Goal: Task Accomplishment & Management: Complete application form

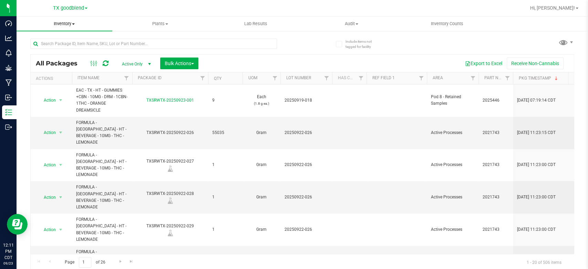
click at [57, 23] on span "Inventory" at bounding box center [65, 24] width 96 height 6
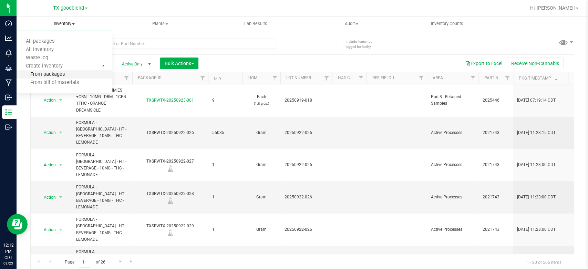
click at [51, 76] on span "From packages" at bounding box center [41, 75] width 48 height 6
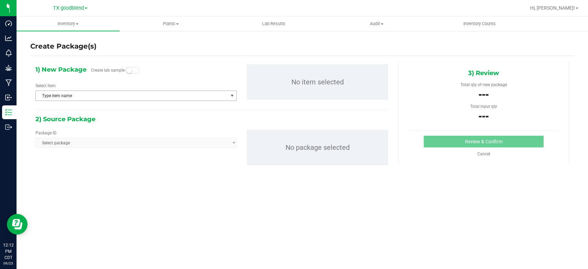
click at [108, 96] on span "Type item name" at bounding box center [132, 96] width 192 height 10
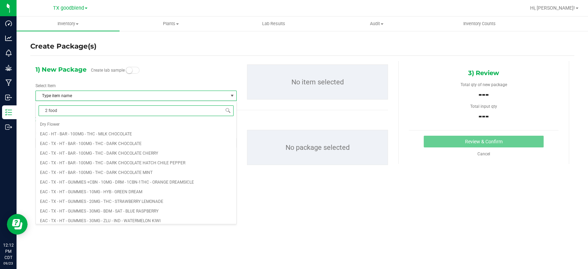
type input "2 food"
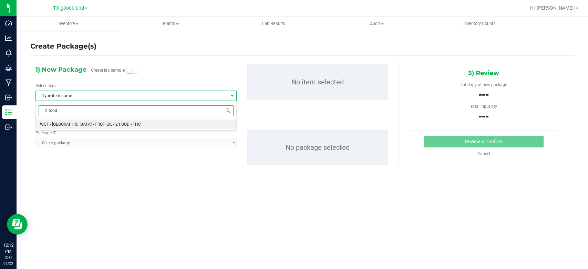
click at [113, 127] on li "WGT - [GEOGRAPHIC_DATA] - PROP OIL - 2 FOOD - THC" at bounding box center [136, 125] width 200 height 10
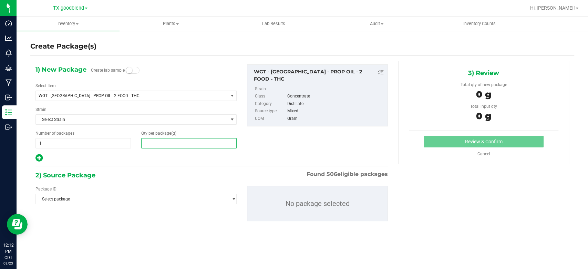
click at [170, 143] on span at bounding box center [188, 143] width 95 height 10
type input "0.0000"
click at [192, 139] on span at bounding box center [188, 143] width 95 height 10
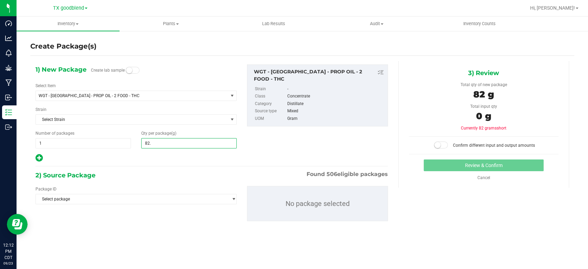
type input "82.6"
type input "82.6000"
click at [138, 198] on span "Select package" at bounding box center [132, 199] width 192 height 10
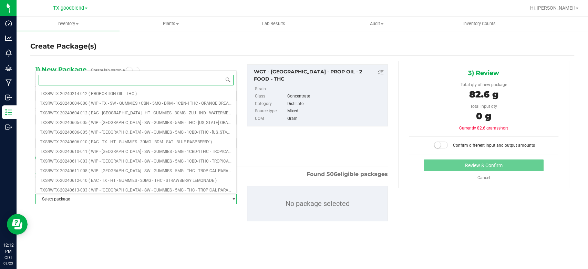
type input "2"
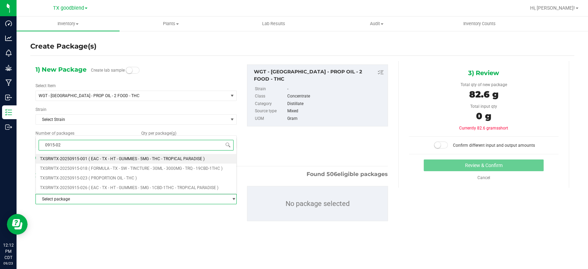
type input "0915-023"
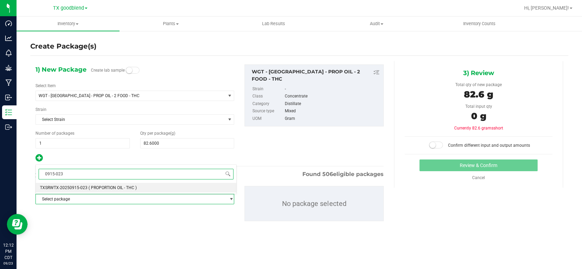
click at [146, 183] on li "TXSRWTX-20250915-023 ( PROPORTION OIL - THC )" at bounding box center [136, 188] width 200 height 10
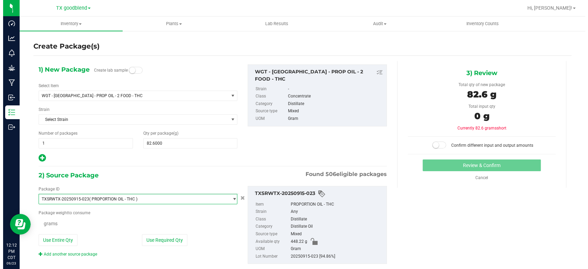
scroll to position [4552, 0]
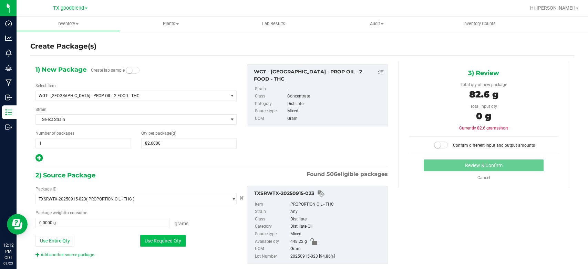
click at [151, 239] on button "Use Required Qty" at bounding box center [162, 241] width 45 height 12
type input "82.6000 g"
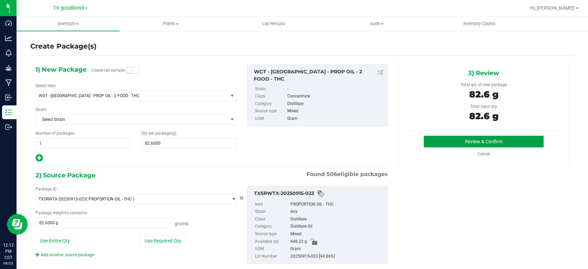
click at [448, 140] on button "Review & Confirm" at bounding box center [484, 142] width 120 height 12
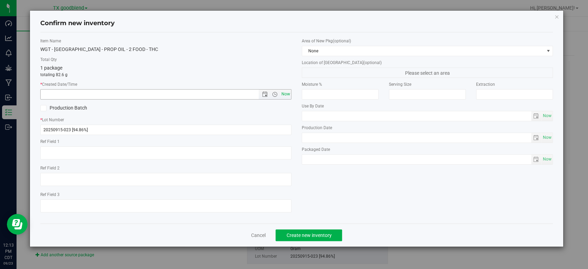
click at [288, 97] on span "Now" at bounding box center [286, 94] width 12 height 10
type input "[DATE] 12:13 PM"
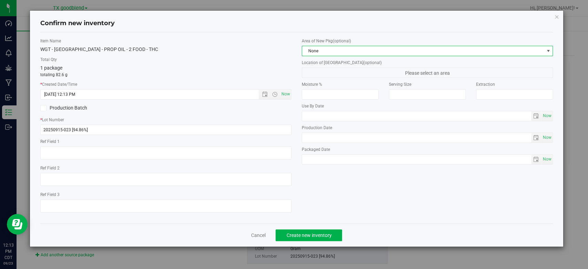
click at [331, 49] on span "None" at bounding box center [423, 51] width 242 height 10
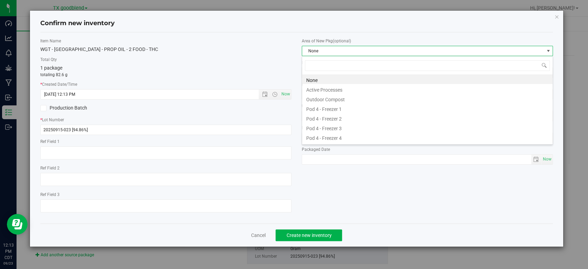
scroll to position [10, 251]
click at [341, 88] on li "Active Processes" at bounding box center [427, 89] width 250 height 10
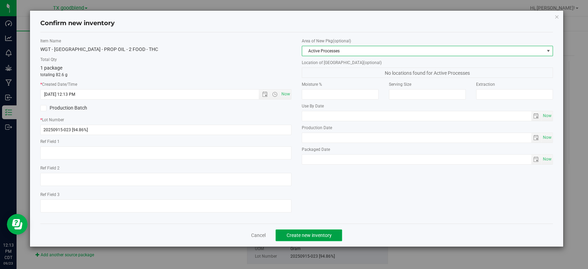
click at [324, 234] on span "Create new inventory" at bounding box center [308, 235] width 45 height 6
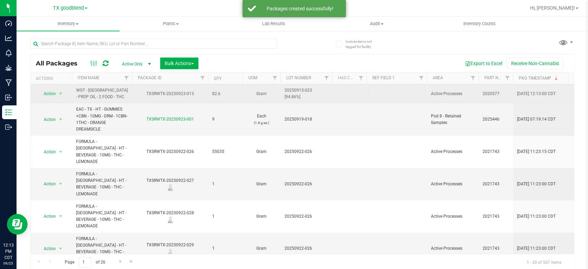
click at [300, 95] on span "20250915-023 [94.86%]" at bounding box center [306, 93] width 43 height 13
click at [64, 23] on span "Inventory" at bounding box center [68, 24] width 103 height 6
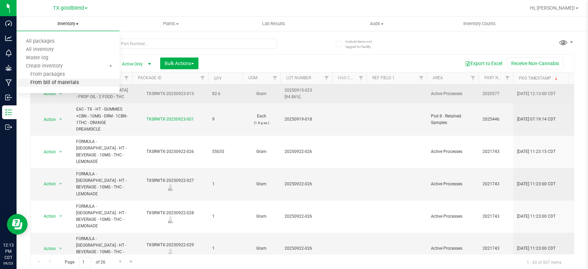
click at [58, 83] on span "From bill of materials" at bounding box center [48, 83] width 62 height 6
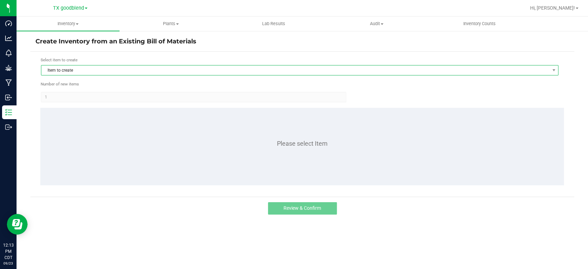
click at [87, 72] on span "Item to create" at bounding box center [295, 70] width 508 height 10
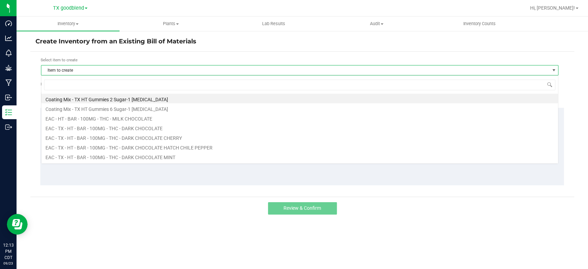
scroll to position [10, 517]
type input "[US_STATE]"
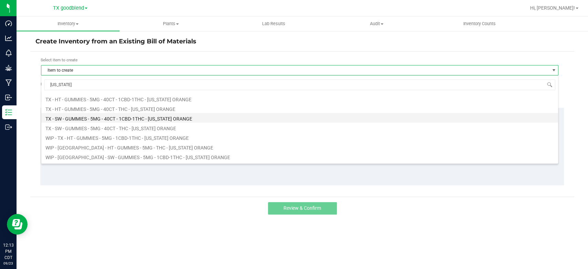
scroll to position [20, 0]
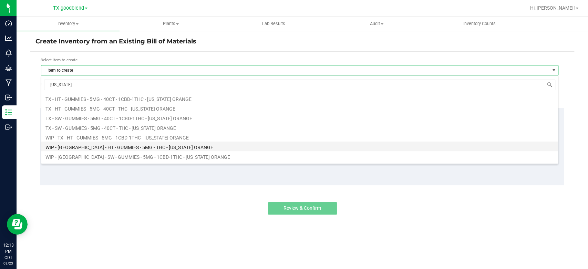
click at [113, 144] on li "WIP - [GEOGRAPHIC_DATA] - HT - GUMMIES - 5MG - THC - [US_STATE] ORANGE" at bounding box center [299, 147] width 517 height 10
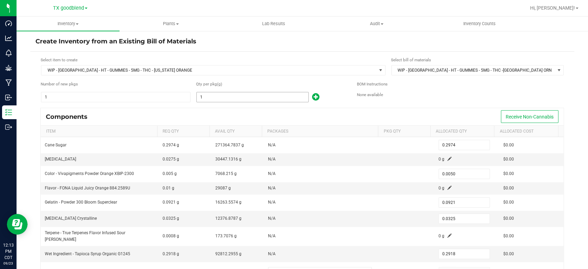
click at [218, 92] on input "1" at bounding box center [253, 97] width 112 height 10
type input "2"
type input "0.5948"
type input "0.0100"
type input "0.1842"
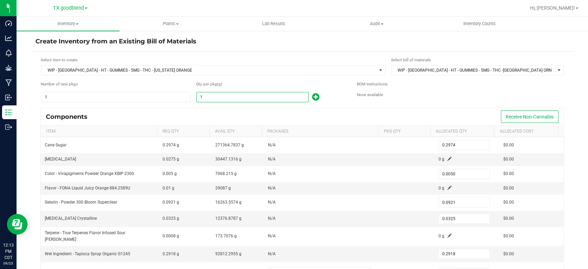
type input "0.0650"
type input "0.5836"
type input "28"
type input "8.3272"
type input "0.1400"
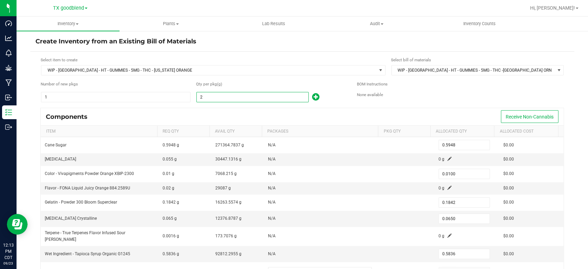
type input "2.5788"
type input "0.9100"
type input "8.1704"
type input "280"
type input "83.2720"
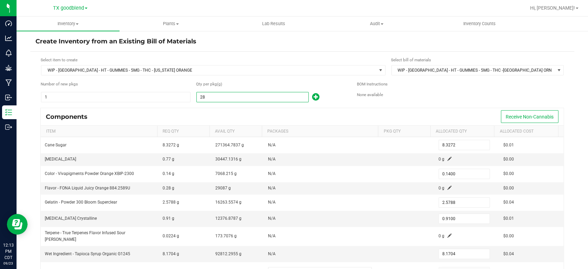
type input "1.4000"
type input "25.7880"
type input "9.1000"
type input "81.7040"
type input "2802"
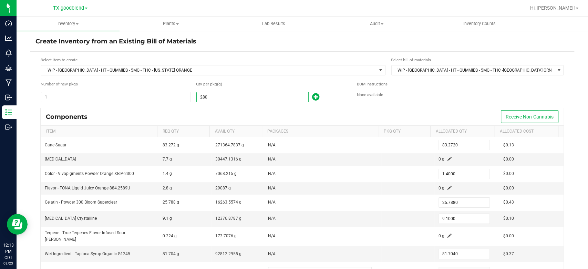
type input "833.3148"
type input "14.0100"
type input "258.0642"
type input "91.0650"
type input "817.6236"
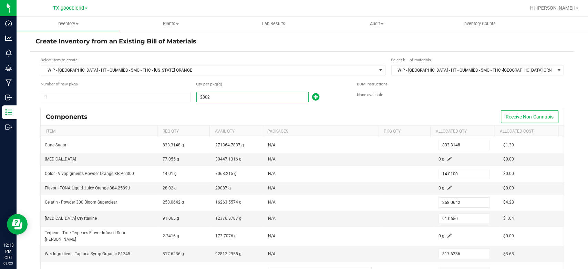
type input "28028"
type input "8,335.5272"
type input "140.1400"
type input "2,581.3788"
type input "910.9100"
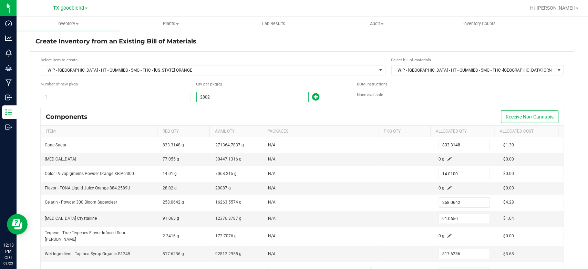
type input "8,178.5704"
type input "28,028.0000"
click at [229, 108] on div "Components Receive Non-Cannabis" at bounding box center [302, 116] width 523 height 17
click at [447, 157] on span at bounding box center [449, 159] width 4 height 4
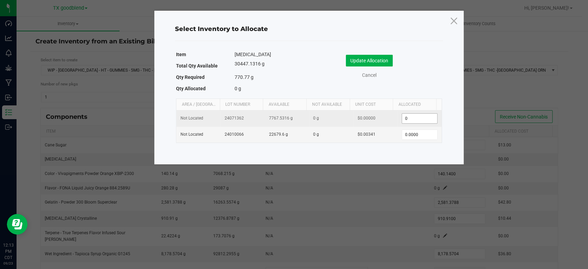
click at [416, 121] on input "0" at bounding box center [419, 119] width 35 height 10
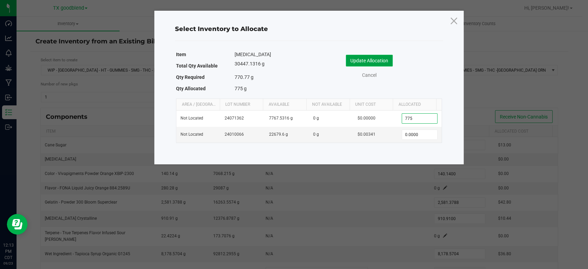
type input "775.0000"
click at [369, 56] on button "Update Allocation" at bounding box center [369, 61] width 47 height 12
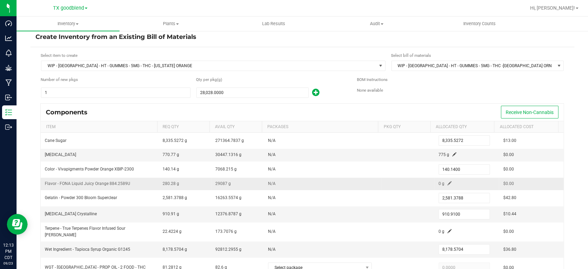
scroll to position [39, 0]
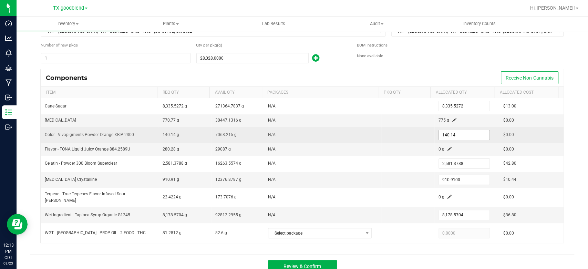
click at [457, 135] on input "140.14" at bounding box center [464, 135] width 51 height 10
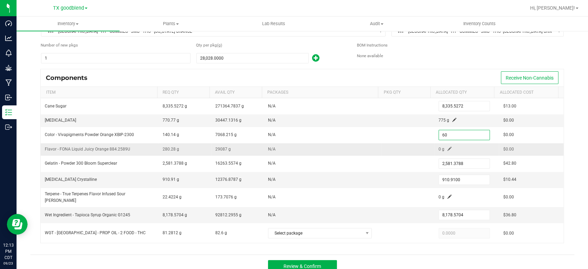
type input "60.0000"
click at [447, 148] on span at bounding box center [449, 149] width 4 height 4
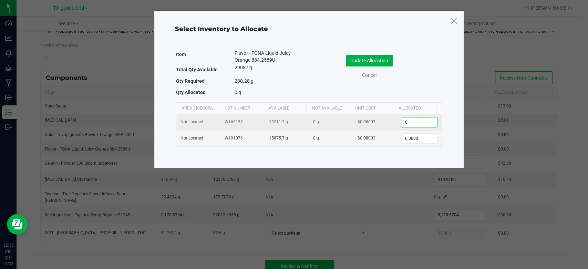
click at [427, 121] on input "0" at bounding box center [419, 122] width 35 height 10
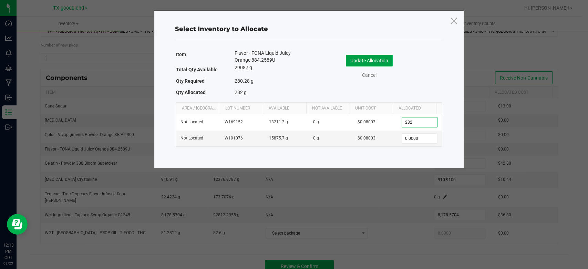
type input "282.0000"
click at [360, 61] on button "Update Allocation" at bounding box center [369, 61] width 47 height 12
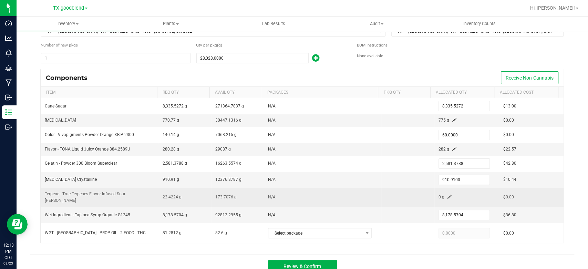
click at [447, 195] on span at bounding box center [449, 197] width 4 height 4
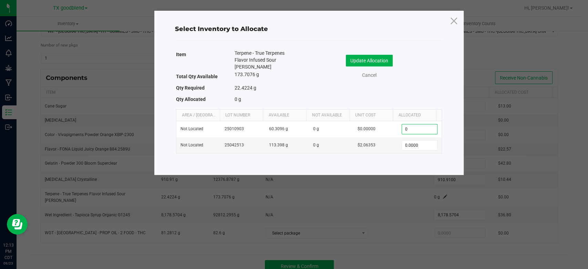
click at [414, 126] on input "0" at bounding box center [419, 129] width 35 height 10
type input "22.0000"
click at [380, 59] on button "Update Allocation" at bounding box center [369, 61] width 47 height 12
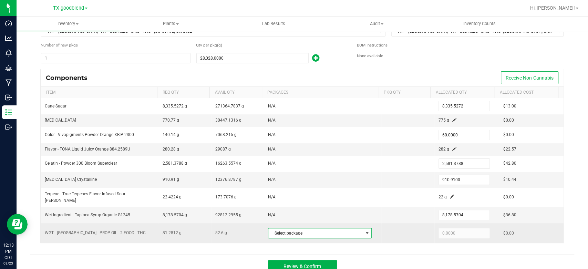
click at [322, 228] on span "Select package" at bounding box center [315, 233] width 94 height 10
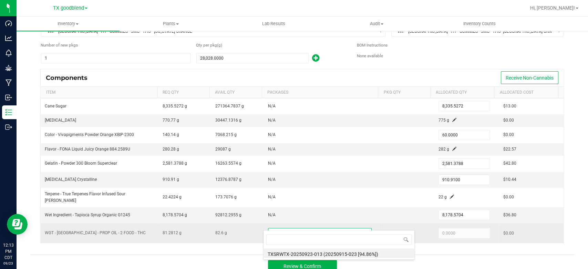
scroll to position [10, 101]
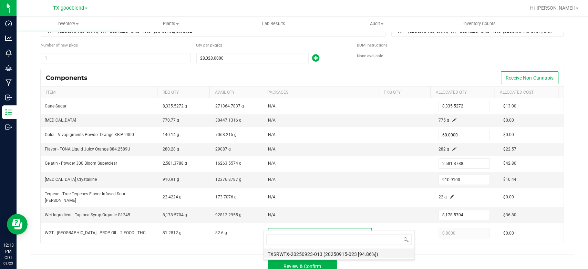
click at [330, 254] on li "TXSRWTX-20250923-013 (20250915-023 [94.86%])" at bounding box center [338, 253] width 151 height 10
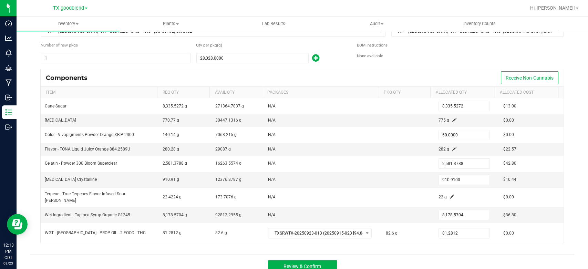
click at [393, 242] on div "Select item to create WIP - [GEOGRAPHIC_DATA] - HT - GUMMIES - 5MG - THC - [US_…" at bounding box center [302, 134] width 544 height 242
click at [427, 71] on div "Components Receive Non-Cannabis" at bounding box center [302, 77] width 523 height 17
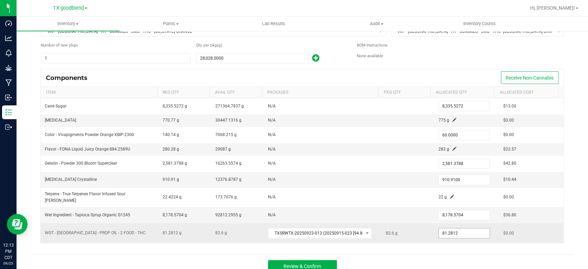
click at [453, 228] on input "81.2812" at bounding box center [464, 233] width 51 height 10
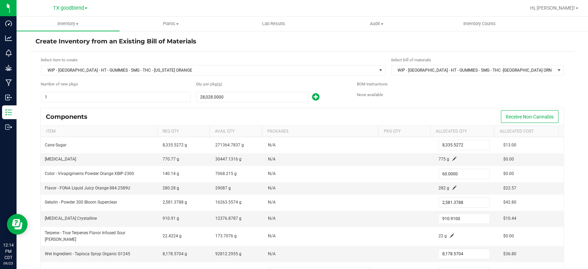
scroll to position [39, 0]
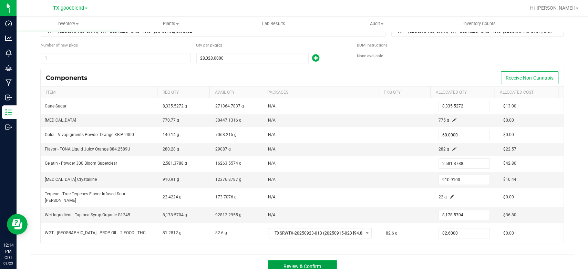
type input "82.6000"
click at [302, 263] on span "Review & Confirm" at bounding box center [302, 266] width 38 height 6
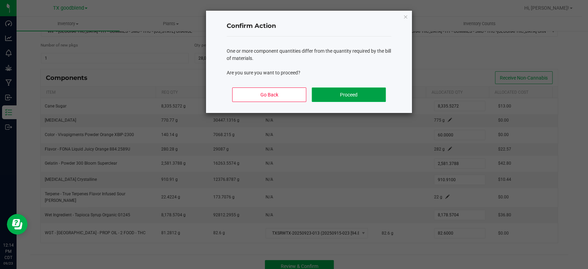
click at [349, 95] on button "Proceed" at bounding box center [349, 94] width 74 height 14
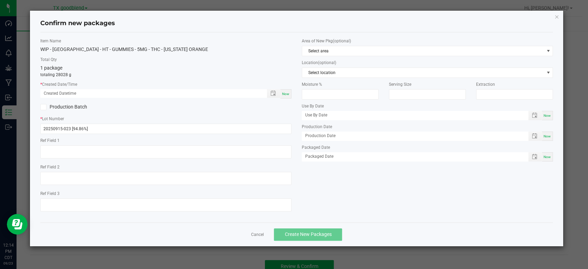
click at [290, 91] on div "Now" at bounding box center [285, 93] width 11 height 9
type input "[DATE] 12:14 PM"
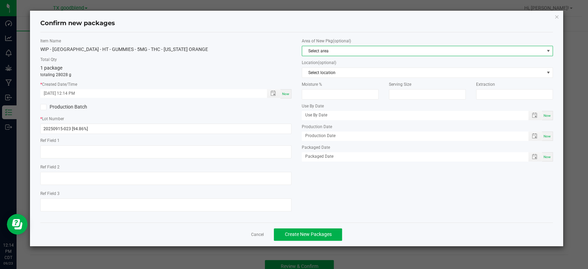
click at [331, 53] on span "Select area" at bounding box center [423, 51] width 242 height 10
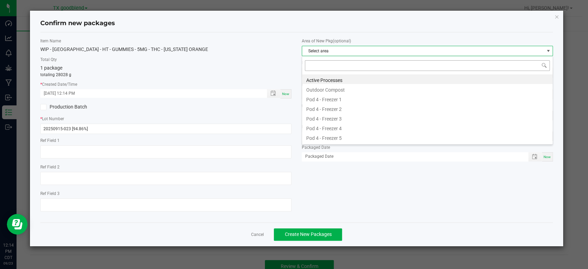
scroll to position [10, 251]
click at [331, 79] on li "Active Processes" at bounding box center [427, 79] width 250 height 10
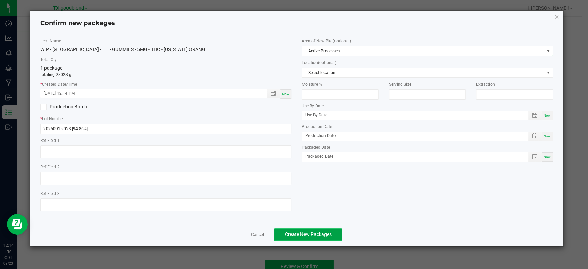
click at [311, 235] on span "Create New Packages" at bounding box center [308, 234] width 47 height 6
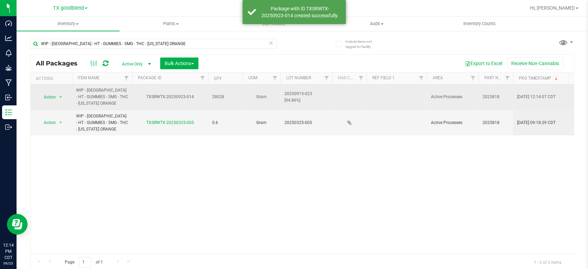
click at [312, 101] on td "20250915-023 [94.86%]" at bounding box center [306, 97] width 52 height 26
click at [312, 101] on input "20250915-023 [94.86%]" at bounding box center [304, 97] width 49 height 11
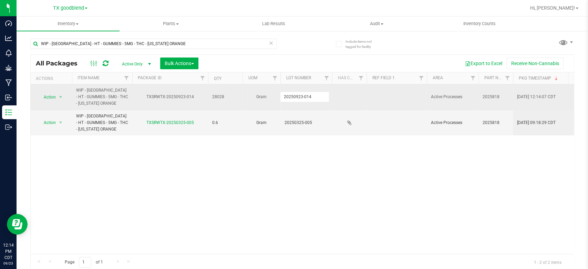
type input "20250923-014"
click at [51, 96] on span "Action" at bounding box center [47, 97] width 19 height 10
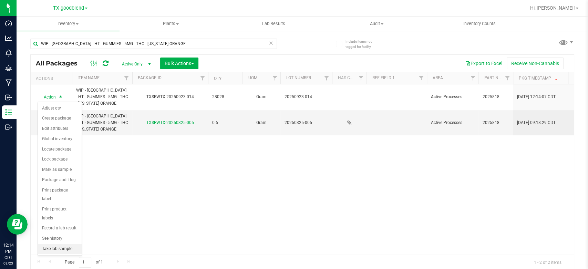
click at [59, 244] on li "Take lab sample" at bounding box center [60, 249] width 44 height 10
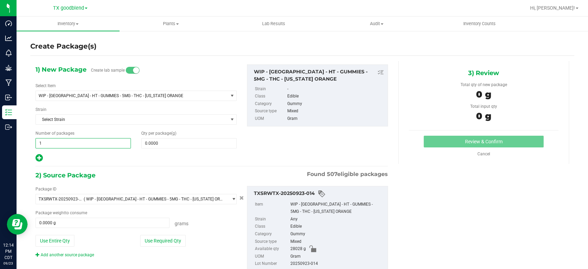
click at [80, 142] on span "1 1" at bounding box center [82, 143] width 95 height 10
type input "6"
click at [165, 144] on span at bounding box center [188, 143] width 95 height 10
type input "1"
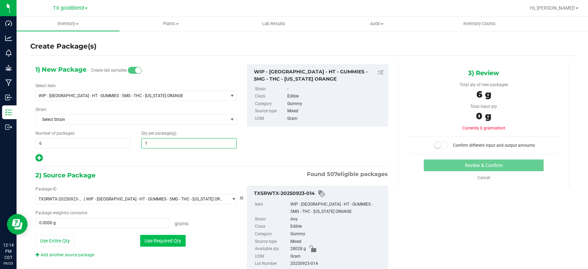
type input "1.0000"
click at [165, 240] on button "Use Required Qty" at bounding box center [162, 241] width 45 height 12
type input "6.0000 g"
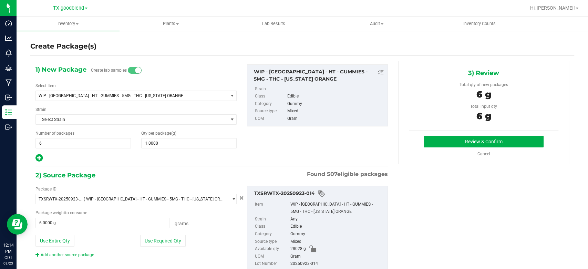
click at [495, 148] on div "Review & Confirm Cancel" at bounding box center [483, 146] width 149 height 21
click at [508, 143] on button "Review & Confirm" at bounding box center [484, 142] width 120 height 12
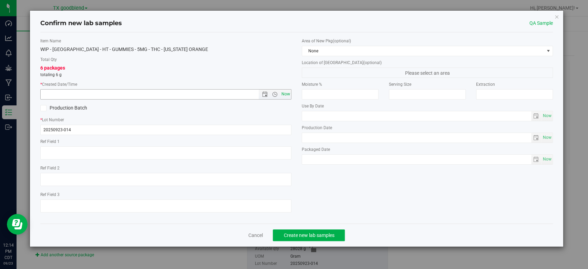
click at [287, 97] on span "Now" at bounding box center [286, 94] width 12 height 10
type input "[DATE] 12:14 PM"
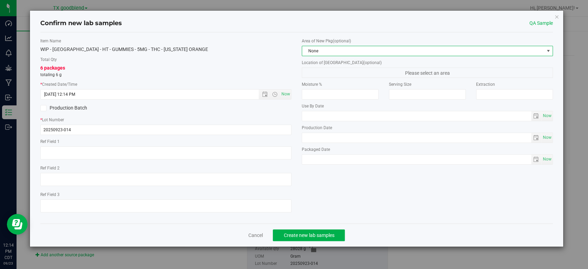
click at [334, 52] on span "None" at bounding box center [423, 51] width 242 height 10
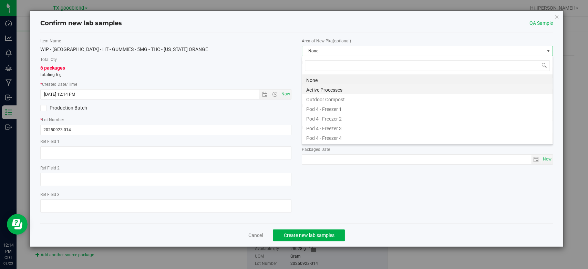
scroll to position [10, 251]
click at [335, 90] on li "Active Processes" at bounding box center [427, 89] width 250 height 10
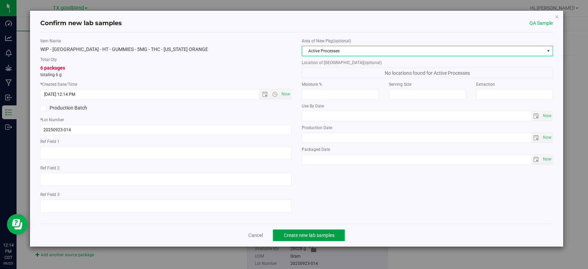
click at [307, 234] on span "Create new lab samples" at bounding box center [308, 235] width 51 height 6
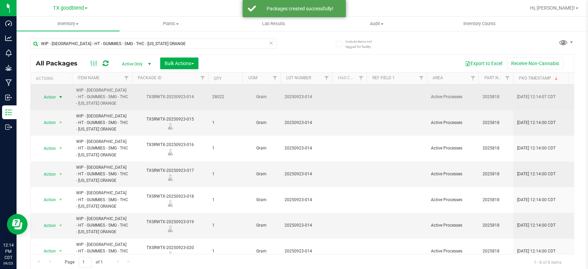
click at [53, 99] on span "Action" at bounding box center [47, 97] width 19 height 10
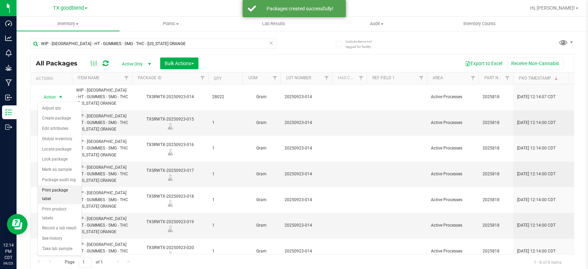
click at [69, 187] on li "Print package label" at bounding box center [60, 194] width 44 height 19
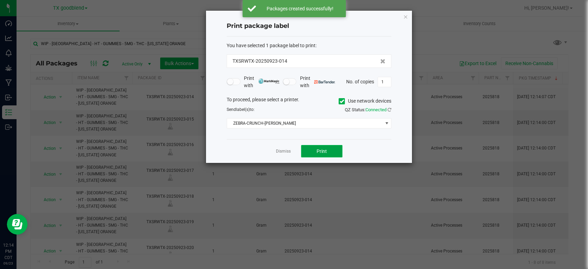
click at [320, 152] on span "Print" at bounding box center [322, 151] width 10 height 6
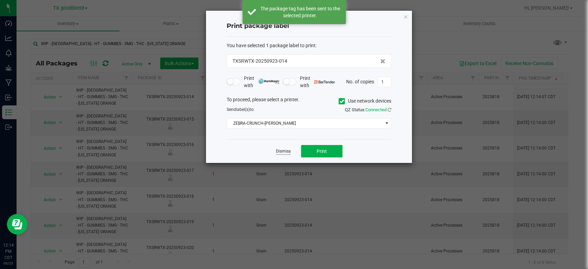
click at [286, 153] on link "Dismiss" at bounding box center [283, 151] width 15 height 6
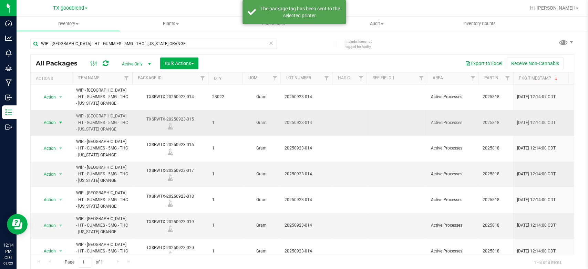
click at [62, 121] on span "select" at bounding box center [61, 123] width 6 height 6
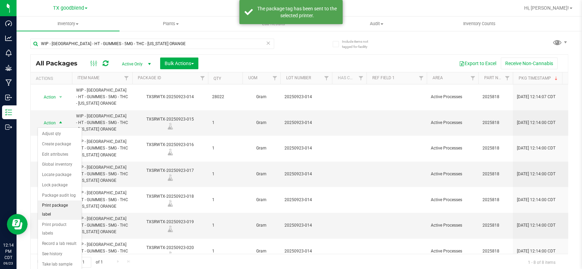
click at [65, 204] on li "Print package label" at bounding box center [60, 209] width 44 height 19
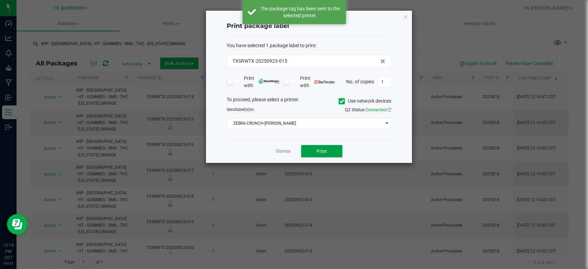
click at [313, 148] on button "Print" at bounding box center [321, 151] width 41 height 12
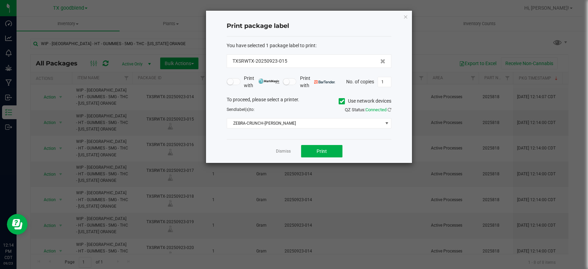
click at [284, 148] on app-cancel-button "Dismiss" at bounding box center [283, 151] width 15 height 7
click at [283, 152] on link "Dismiss" at bounding box center [283, 151] width 15 height 6
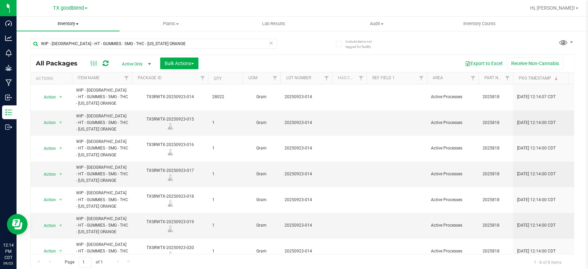
click at [59, 24] on span "Inventory" at bounding box center [68, 24] width 103 height 6
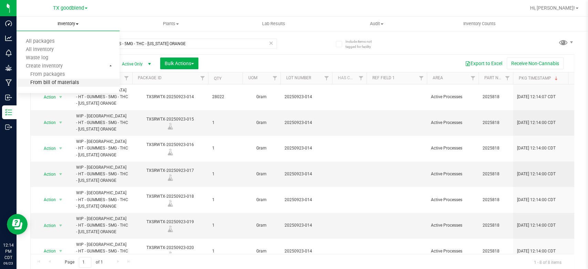
click at [56, 85] on span "From bill of materials" at bounding box center [48, 83] width 62 height 6
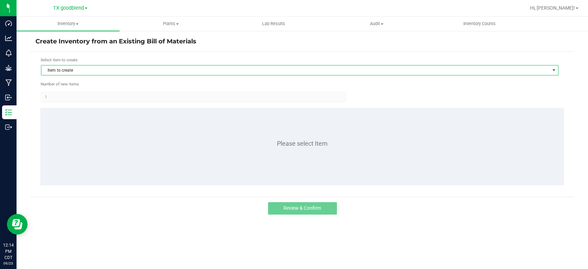
click at [146, 69] on span "Item to create" at bounding box center [295, 70] width 508 height 10
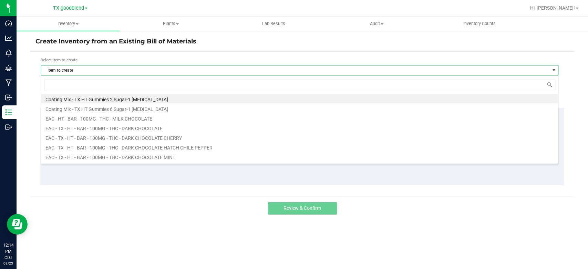
scroll to position [10, 517]
type input "chocolate"
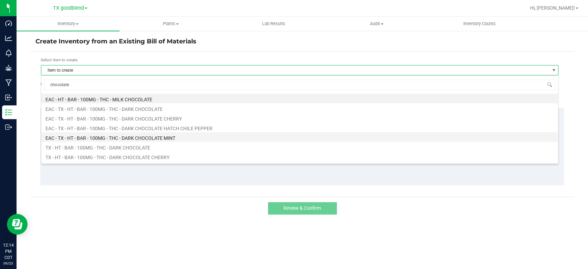
click at [138, 135] on li "EAC - TX - HT - BAR - 100MG - THC - DARK CHOCOLATE MINT" at bounding box center [299, 137] width 517 height 10
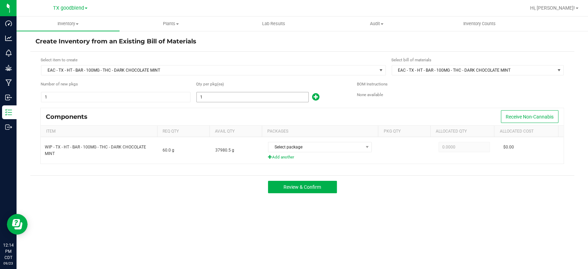
click at [221, 100] on input "1" at bounding box center [253, 97] width 112 height 10
type input "386"
click at [238, 108] on div "Components Receive Non-Cannabis" at bounding box center [302, 116] width 523 height 17
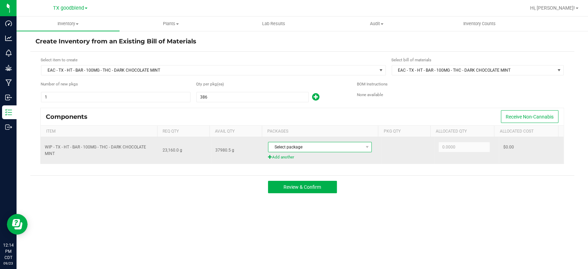
click at [303, 146] on span "Select package" at bounding box center [315, 147] width 94 height 10
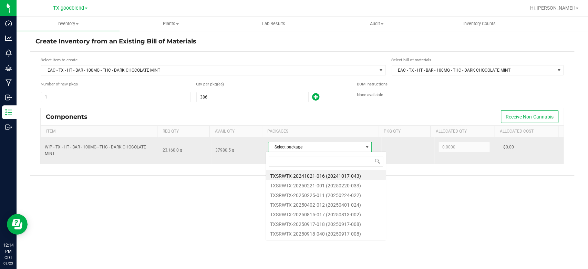
scroll to position [10, 102]
type input "09"
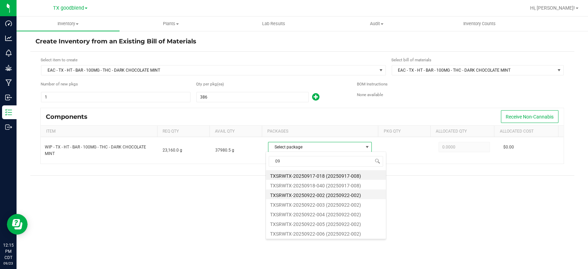
click at [312, 192] on li "TXSRWTX-20250922-002 (20250922-002)" at bounding box center [326, 194] width 120 height 10
type input "23,160.0000"
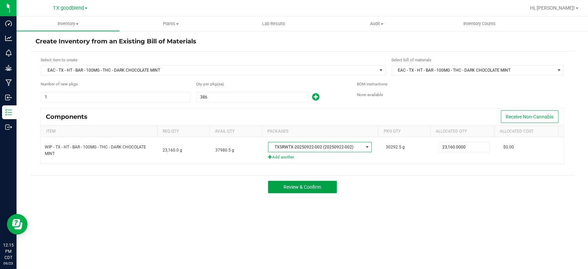
click at [309, 187] on span "Review & Confirm" at bounding box center [302, 187] width 38 height 6
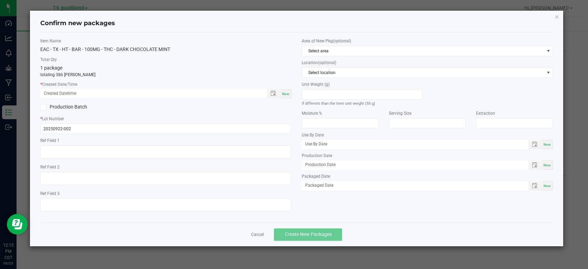
click at [288, 93] on span "Now" at bounding box center [285, 94] width 7 height 4
type input "[DATE] 12:15 PM"
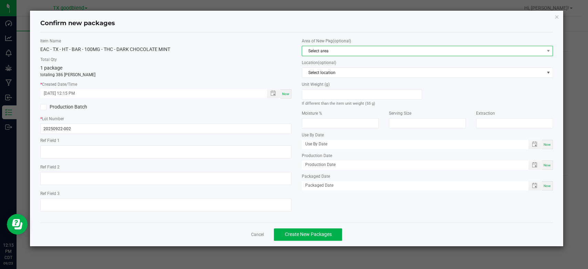
click at [341, 54] on span "Select area" at bounding box center [423, 51] width 242 height 10
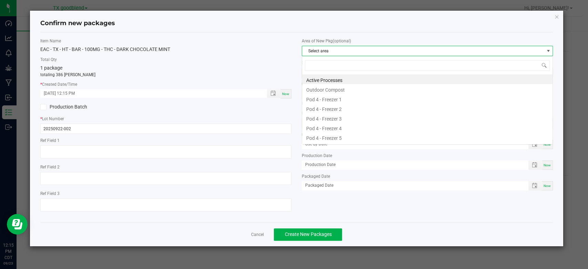
scroll to position [10, 251]
click at [341, 78] on li "Active Processes" at bounding box center [427, 79] width 250 height 10
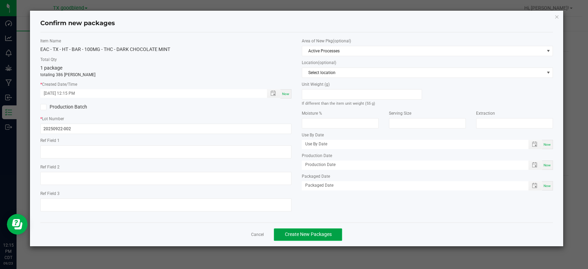
click at [309, 234] on span "Create New Packages" at bounding box center [308, 234] width 47 height 6
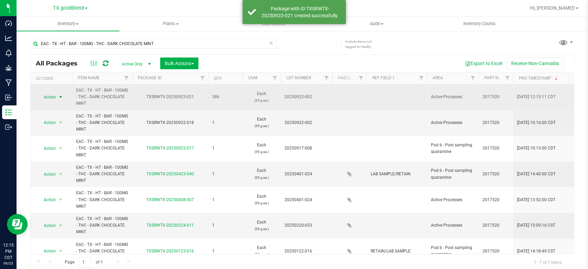
click at [52, 97] on span "Action" at bounding box center [47, 97] width 19 height 10
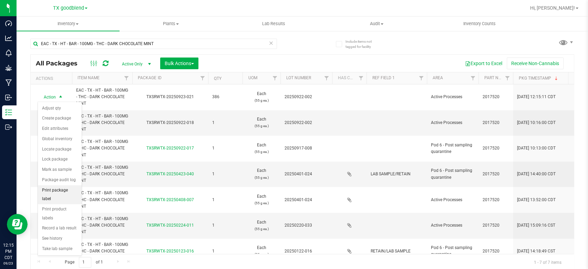
click at [50, 192] on li "Print package label" at bounding box center [60, 194] width 44 height 19
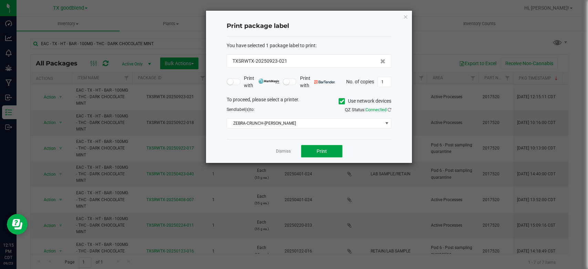
click at [328, 153] on button "Print" at bounding box center [321, 151] width 41 height 12
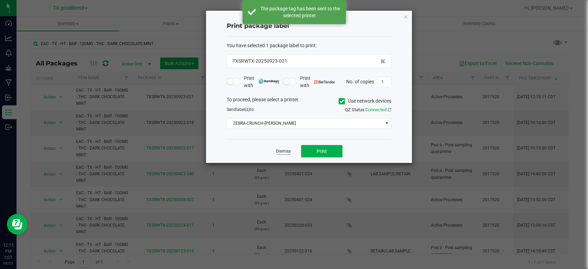
click at [283, 152] on link "Dismiss" at bounding box center [283, 151] width 15 height 6
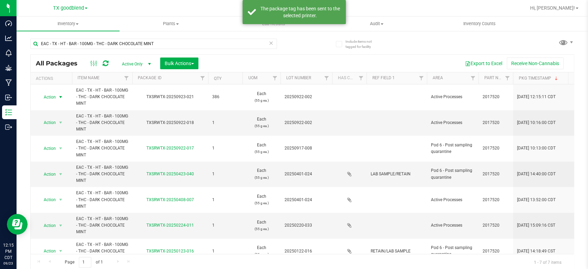
click at [269, 44] on icon at bounding box center [271, 43] width 5 height 8
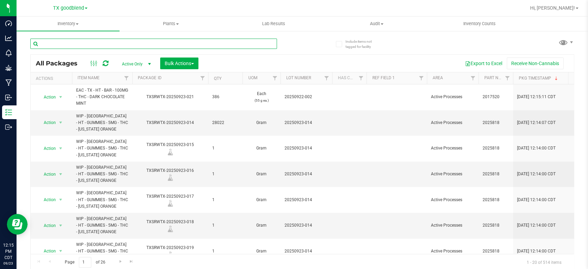
click at [214, 46] on input "text" at bounding box center [153, 44] width 247 height 10
type input "0922-002"
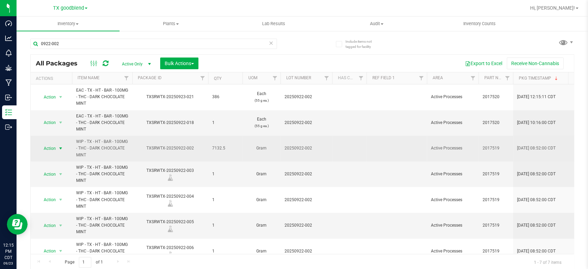
click at [47, 147] on span "Action" at bounding box center [47, 149] width 19 height 10
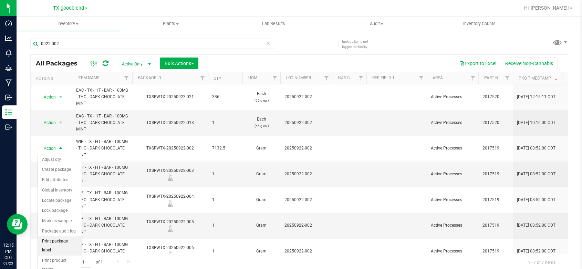
click at [49, 241] on li "Print package label" at bounding box center [60, 245] width 44 height 19
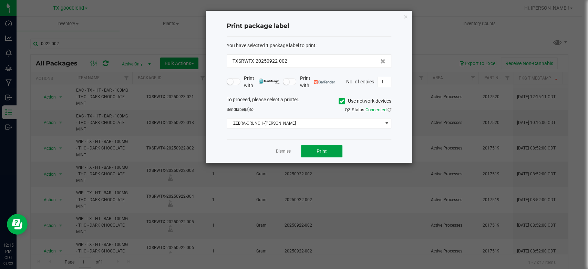
click at [318, 150] on span "Print" at bounding box center [322, 151] width 10 height 6
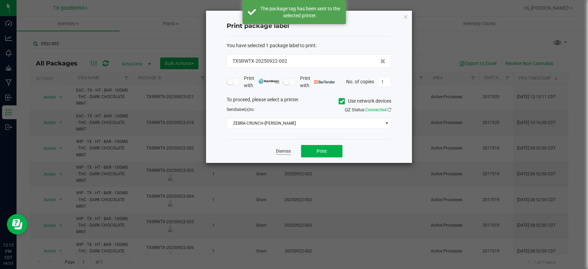
click at [276, 151] on link "Dismiss" at bounding box center [283, 151] width 15 height 6
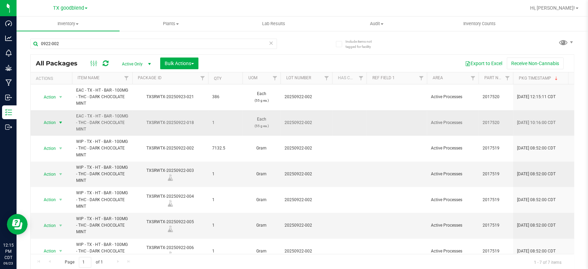
click at [54, 121] on span "Action" at bounding box center [47, 123] width 19 height 10
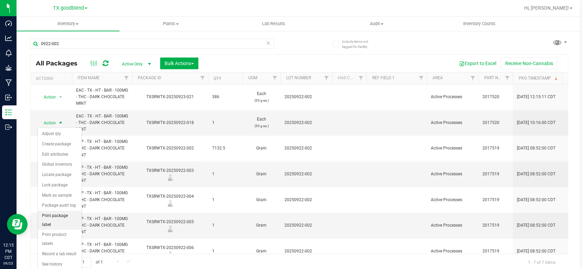
click at [64, 214] on li "Print package label" at bounding box center [60, 220] width 44 height 19
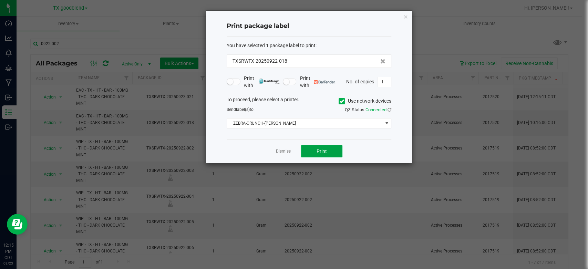
click at [311, 150] on button "Print" at bounding box center [321, 151] width 41 height 12
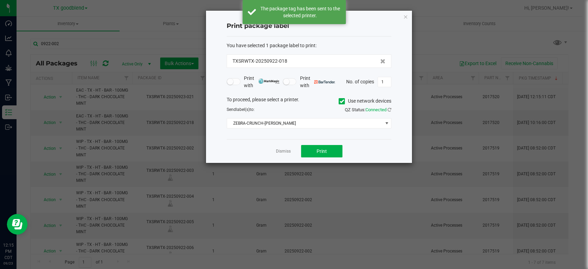
click at [285, 149] on link "Dismiss" at bounding box center [283, 151] width 15 height 6
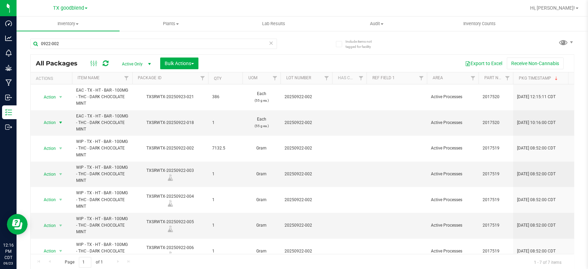
click at [269, 44] on icon at bounding box center [271, 43] width 5 height 8
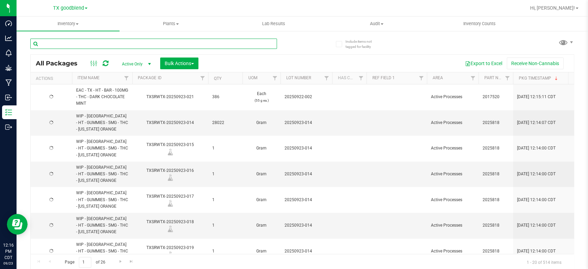
click at [209, 44] on input "text" at bounding box center [153, 44] width 247 height 10
type input "0915-023"
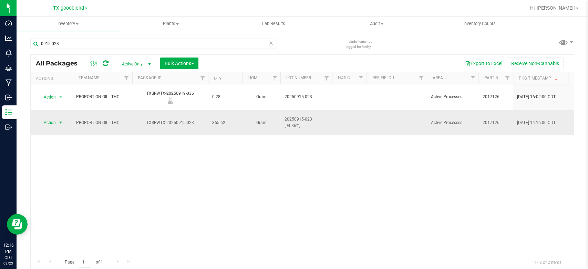
click at [41, 118] on span "Action" at bounding box center [47, 123] width 19 height 10
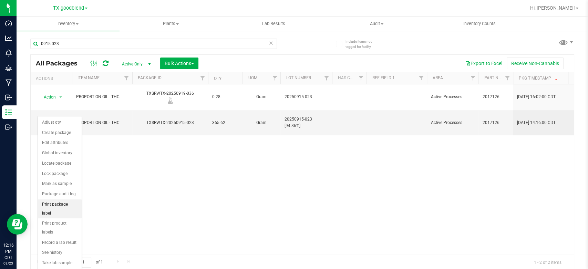
click at [68, 205] on li "Print package label" at bounding box center [60, 208] width 44 height 19
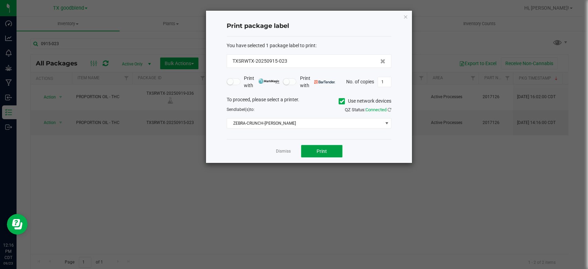
click at [325, 151] on span "Print" at bounding box center [322, 151] width 10 height 6
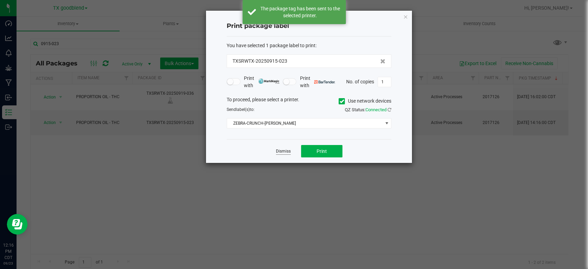
click at [282, 152] on link "Dismiss" at bounding box center [283, 151] width 15 height 6
